Goal: Find specific page/section: Find specific page/section

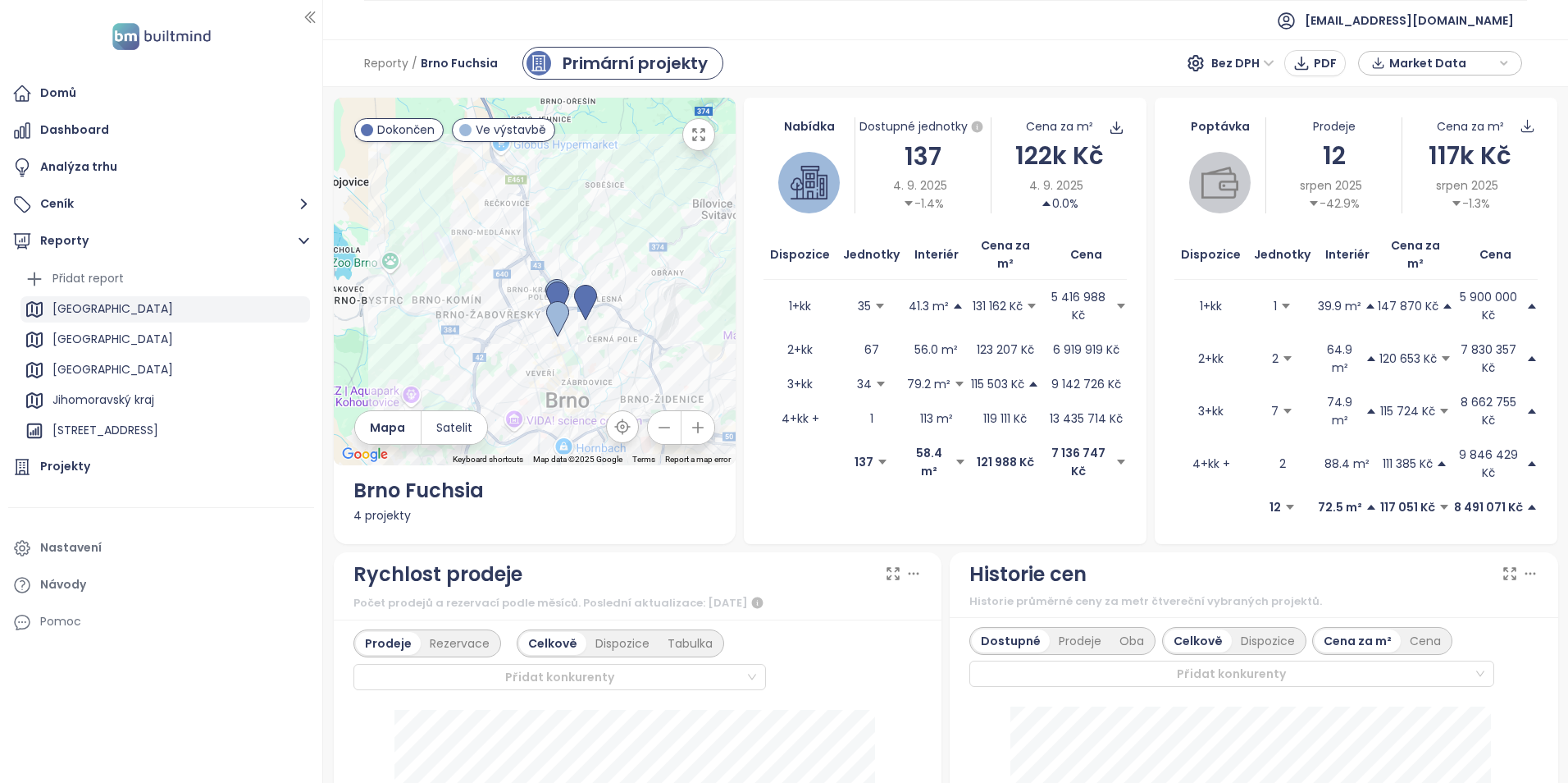
drag, startPoint x: 146, startPoint y: 294, endPoint x: 145, endPoint y: 311, distance: 17.0
click at [145, 294] on ul "Přidat report [GEOGRAPHIC_DATA] [GEOGRAPHIC_DATA] [GEOGRAPHIC_DATA] kraj [GEOGR…" at bounding box center [165, 430] width 290 height 329
click at [141, 317] on div "[GEOGRAPHIC_DATA]" at bounding box center [165, 309] width 290 height 26
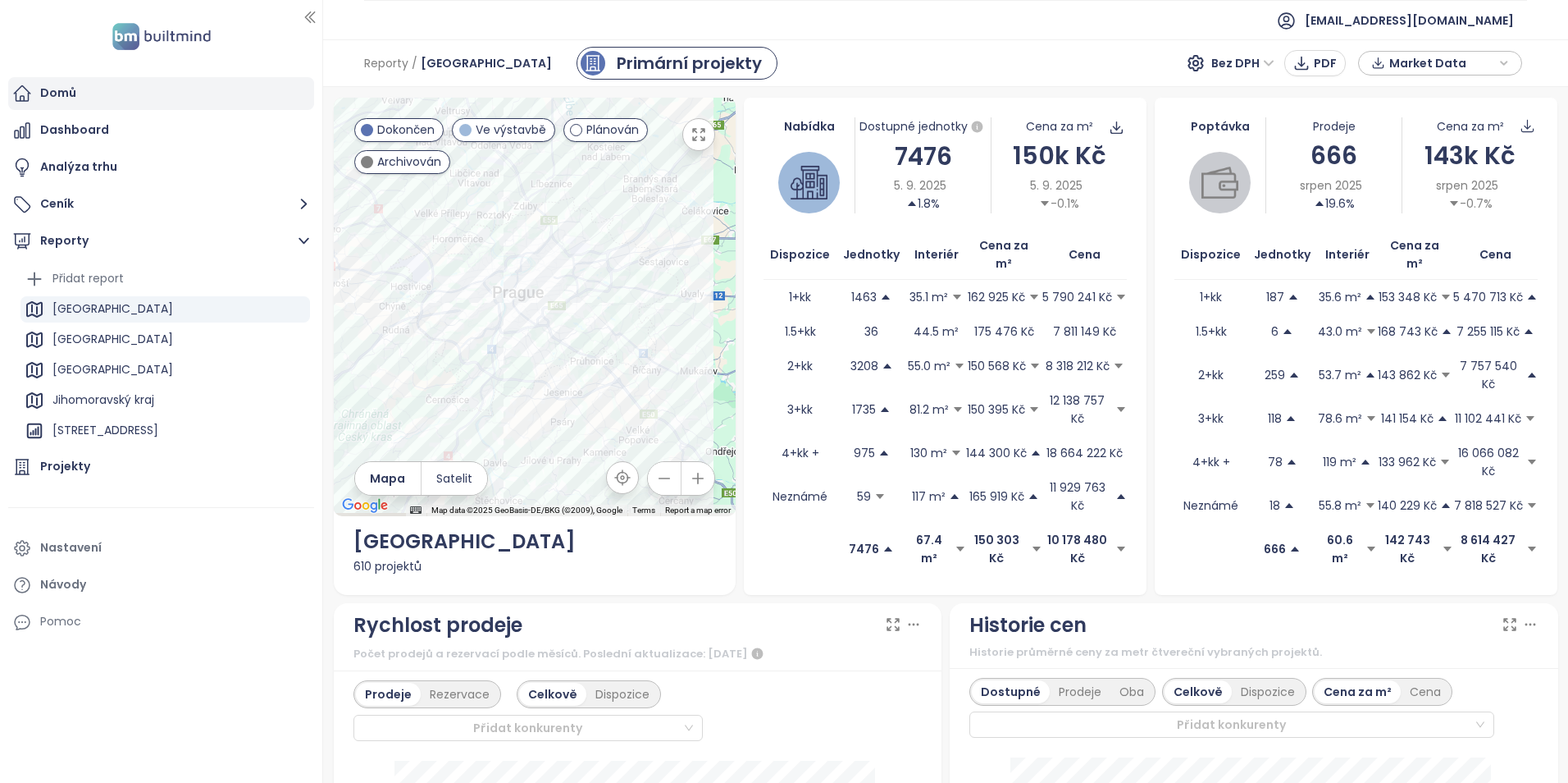
click at [132, 92] on div "Domů" at bounding box center [161, 93] width 306 height 32
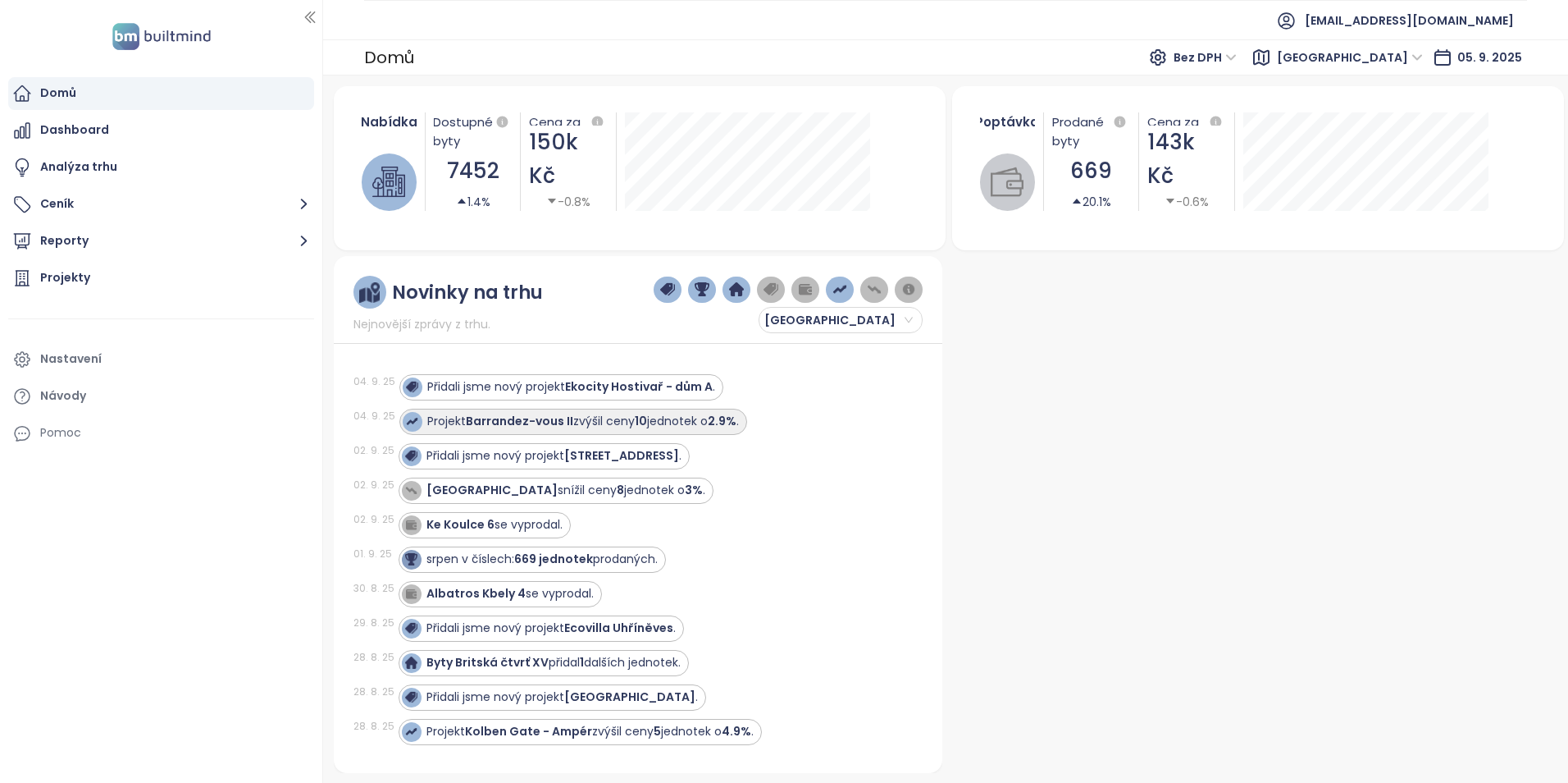
click at [530, 417] on strong "Barrandez-vous II" at bounding box center [519, 421] width 107 height 17
click at [535, 420] on strong "Barrandez-vous II" at bounding box center [519, 421] width 107 height 17
click at [463, 417] on div "Projekt Barrandez-vous II zvýšil ceny 10 jednotek o 2.9% ." at bounding box center [583, 421] width 312 height 18
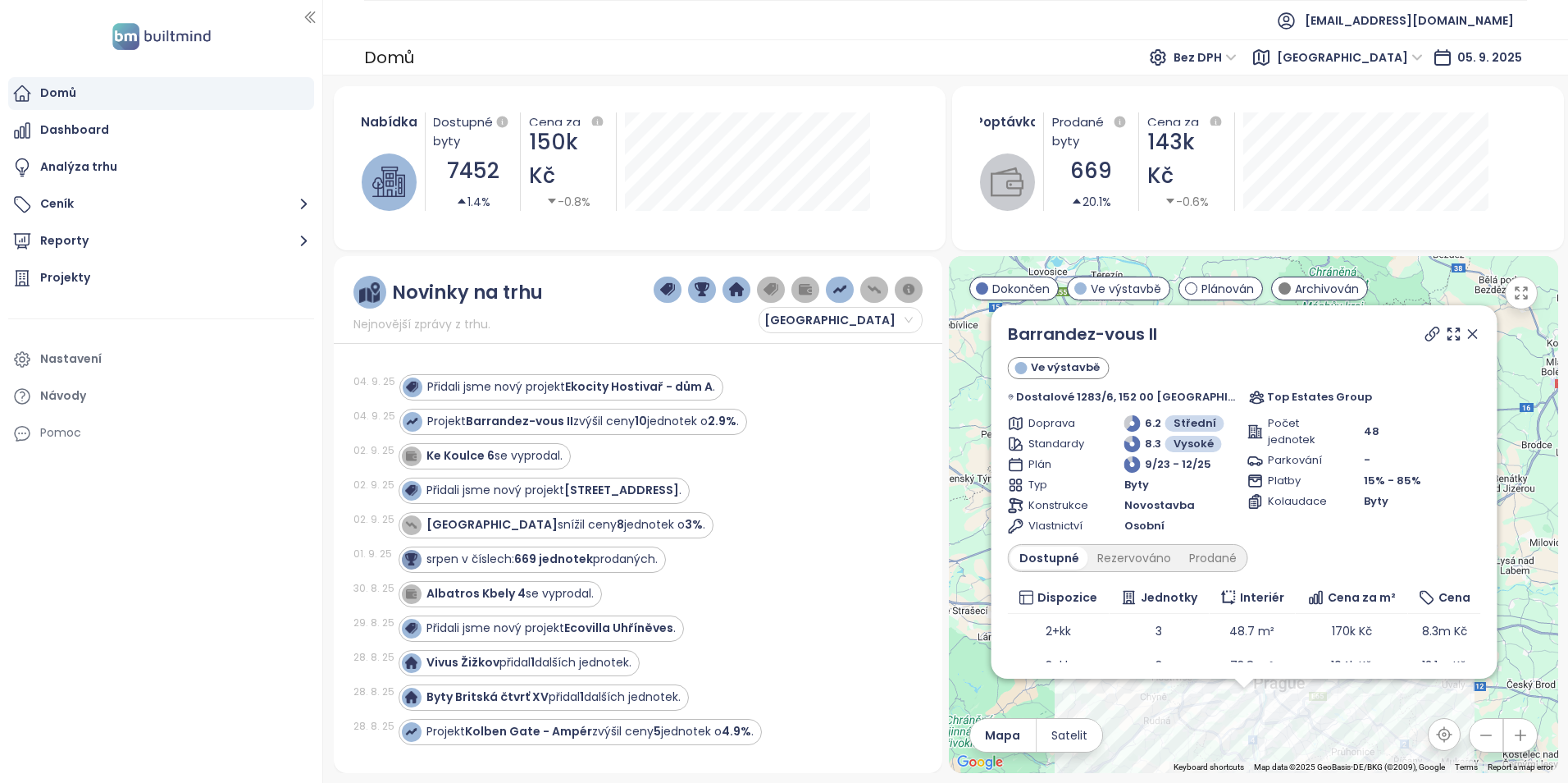
click at [1425, 338] on icon at bounding box center [1433, 334] width 17 height 17
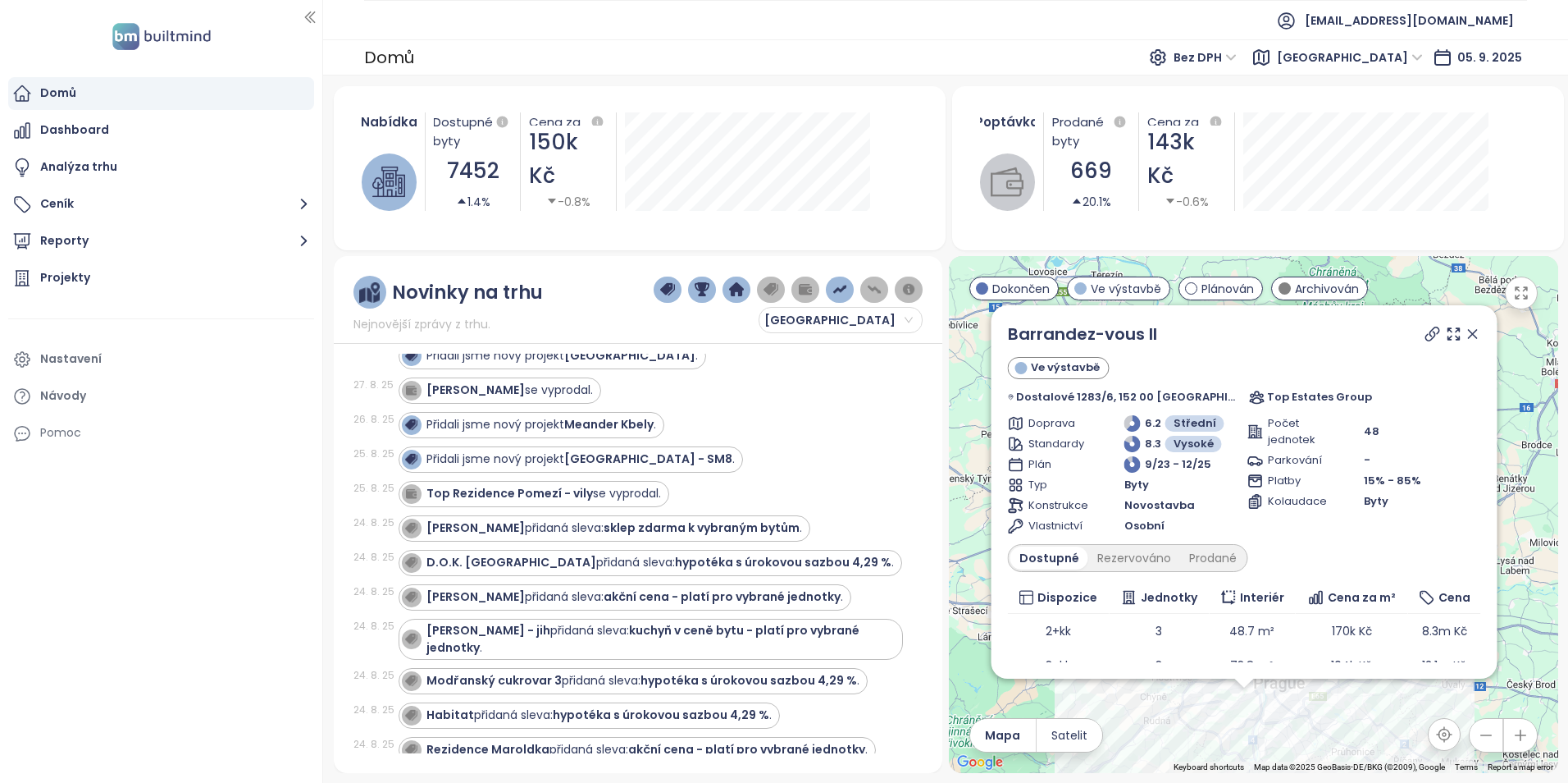
click at [1468, 337] on icon at bounding box center [1472, 333] width 8 height 8
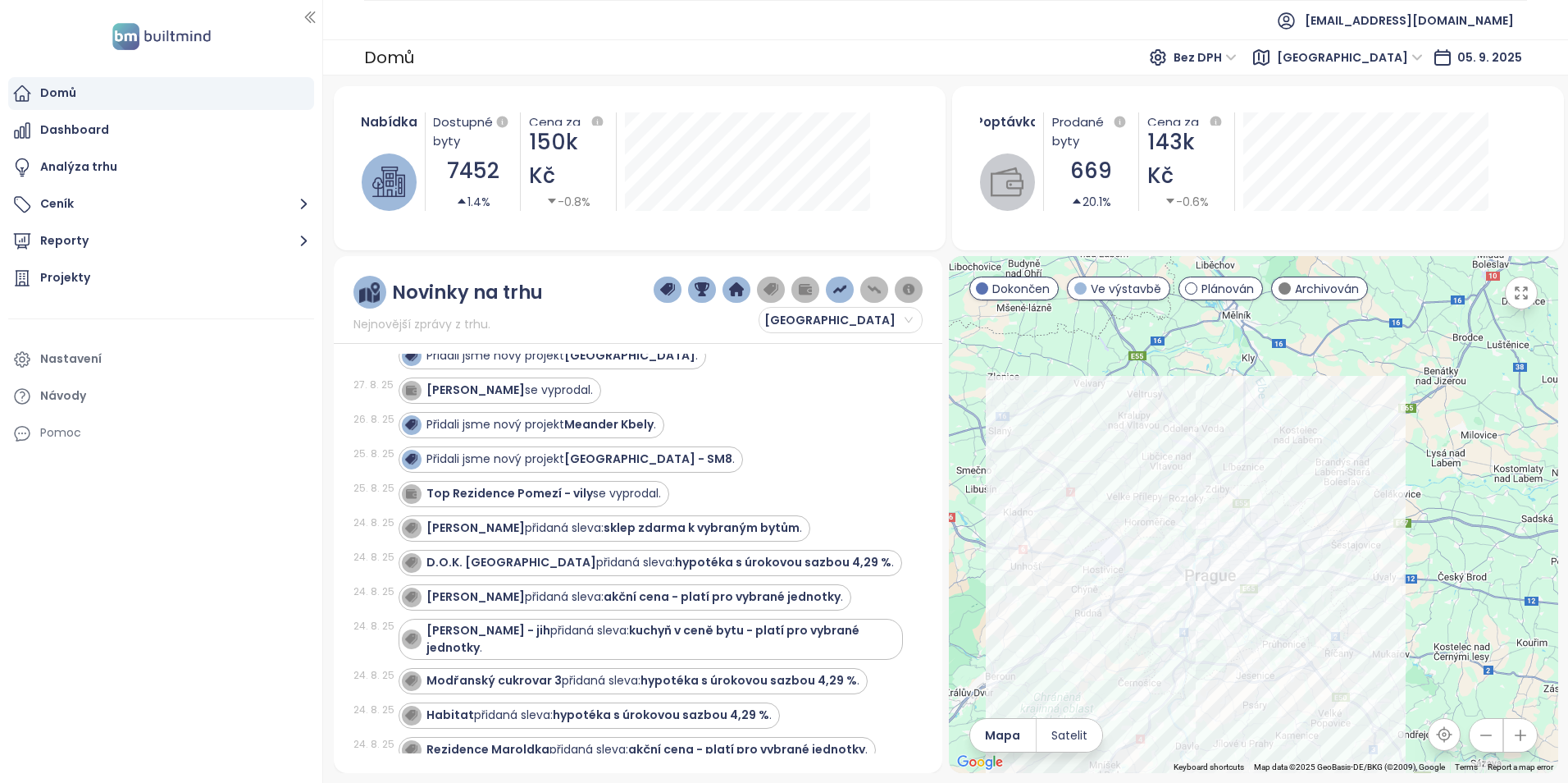
drag, startPoint x: 1340, startPoint y: 479, endPoint x: 1276, endPoint y: 389, distance: 110.4
click at [1273, 373] on div at bounding box center [1253, 515] width 610 height 516
click at [154, 124] on div "Dashboard" at bounding box center [161, 130] width 306 height 32
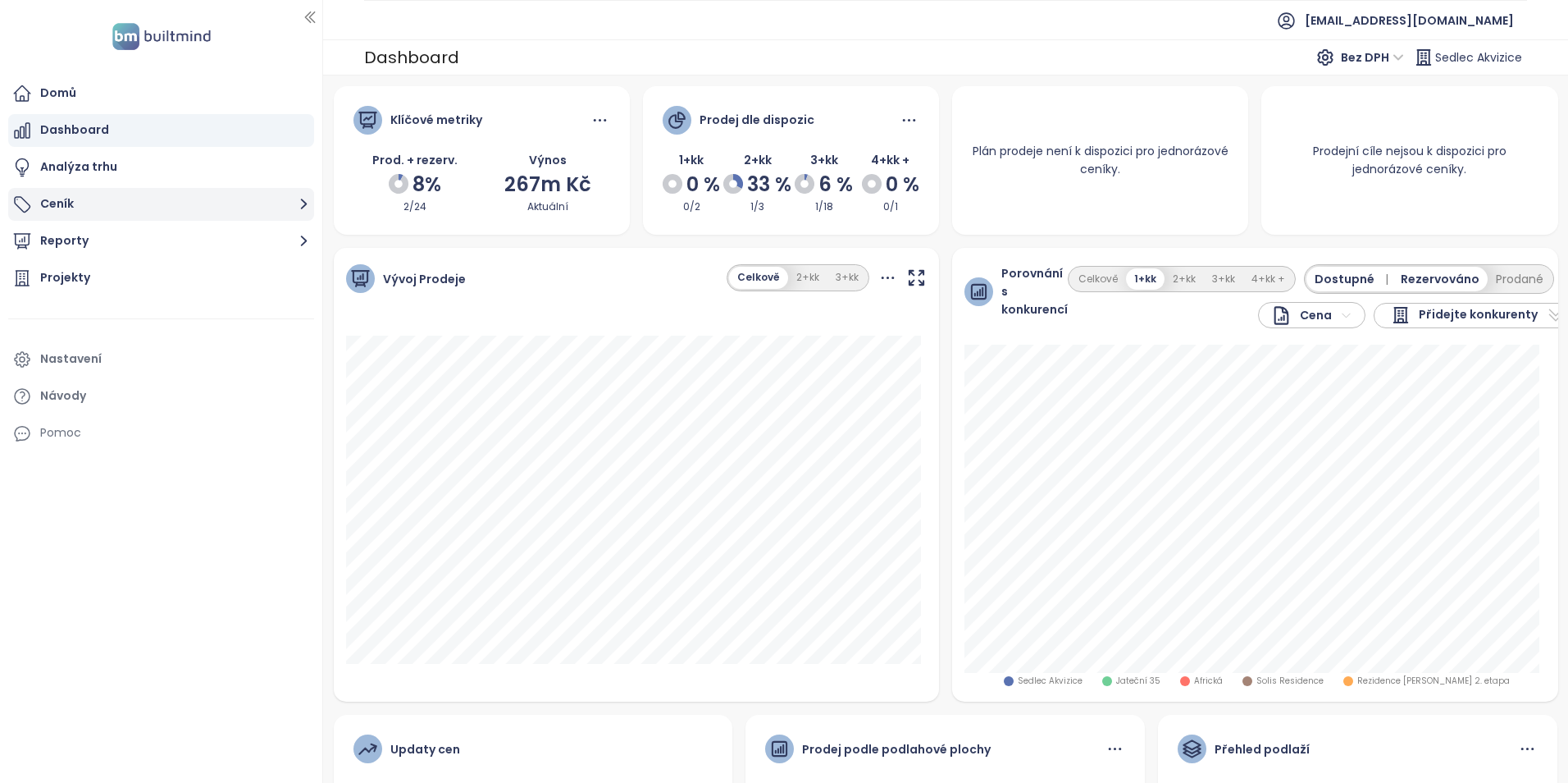
click at [238, 205] on button "Ceník" at bounding box center [161, 204] width 306 height 32
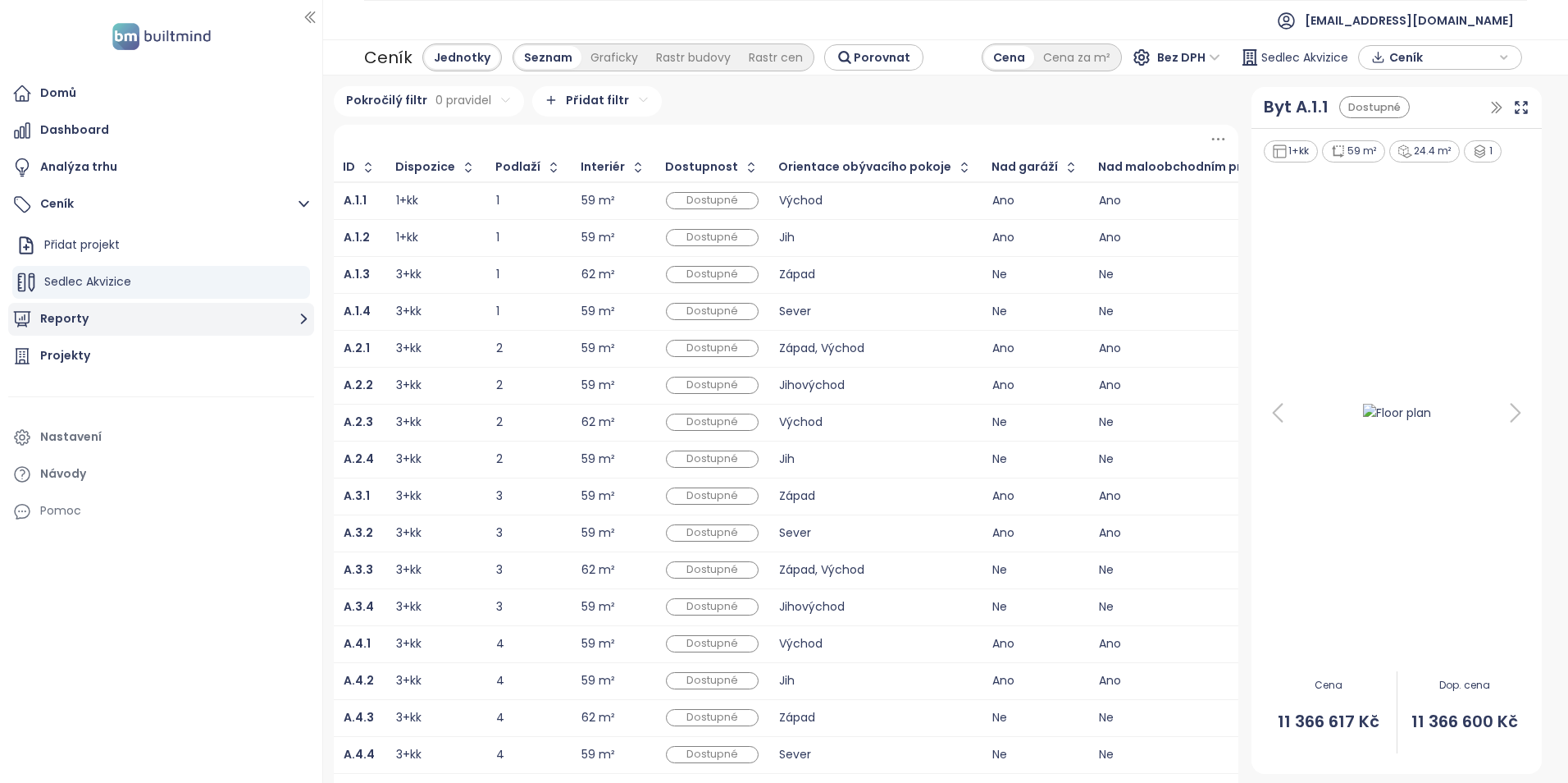
click at [216, 316] on button "Reporty" at bounding box center [161, 318] width 306 height 32
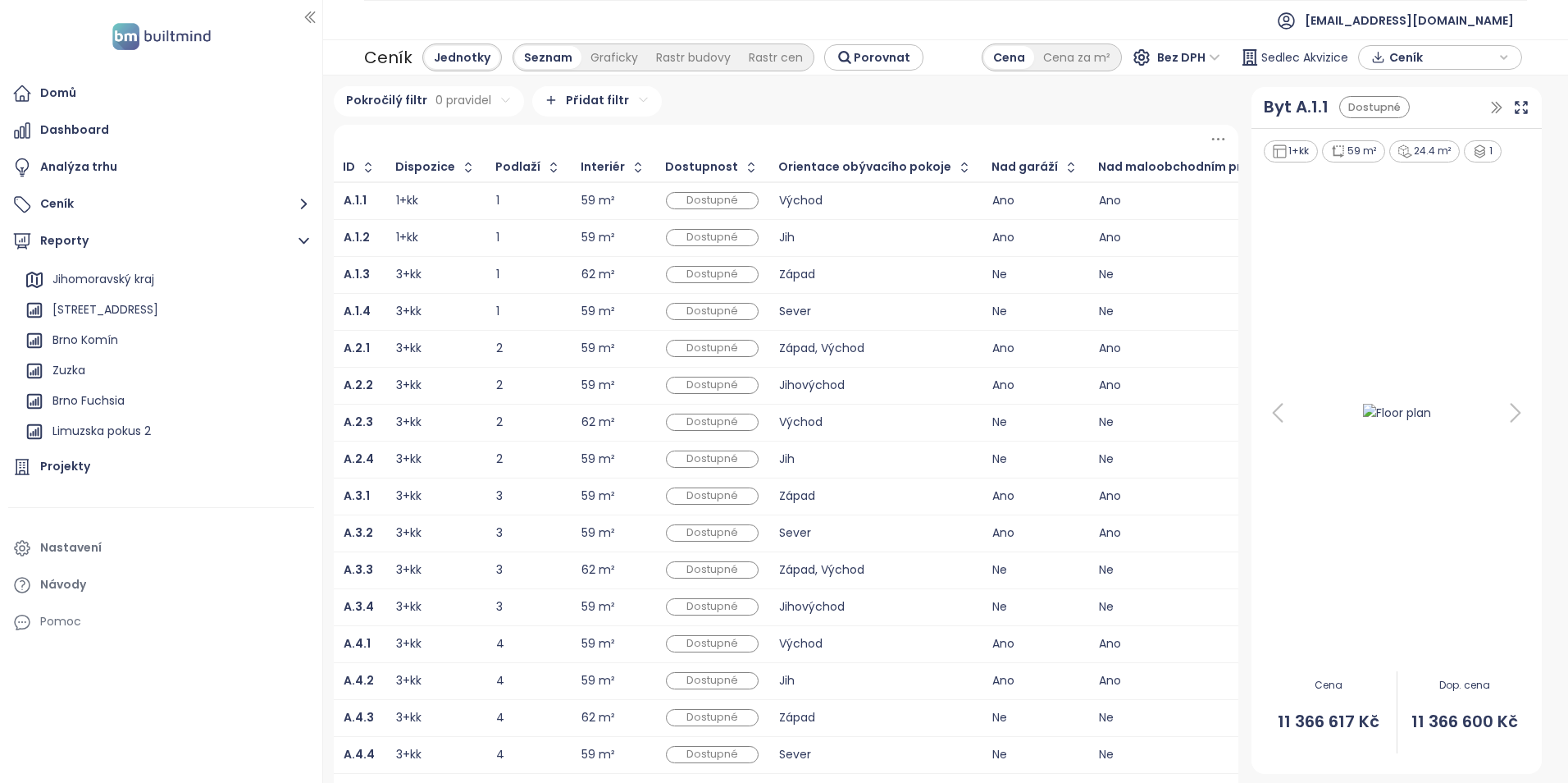
scroll to position [149, 0]
click at [135, 426] on div "Sedlec akvizice" at bounding box center [96, 432] width 87 height 20
